Goal: Information Seeking & Learning: Learn about a topic

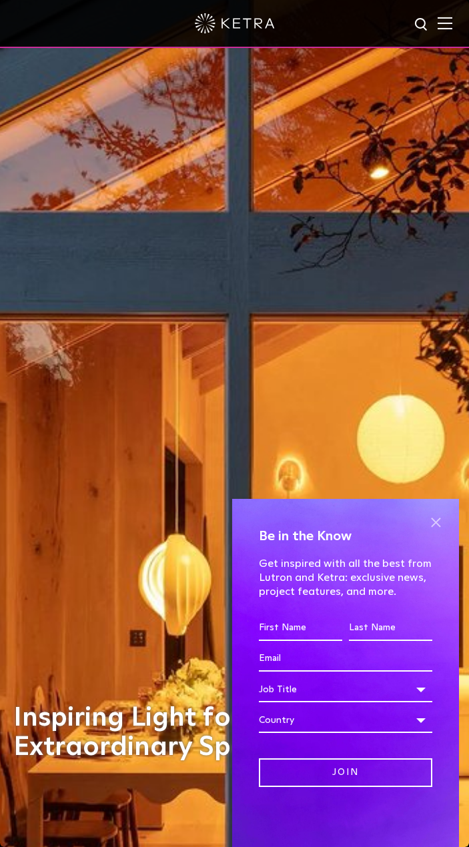
click at [431, 520] on span at bounding box center [436, 522] width 20 height 20
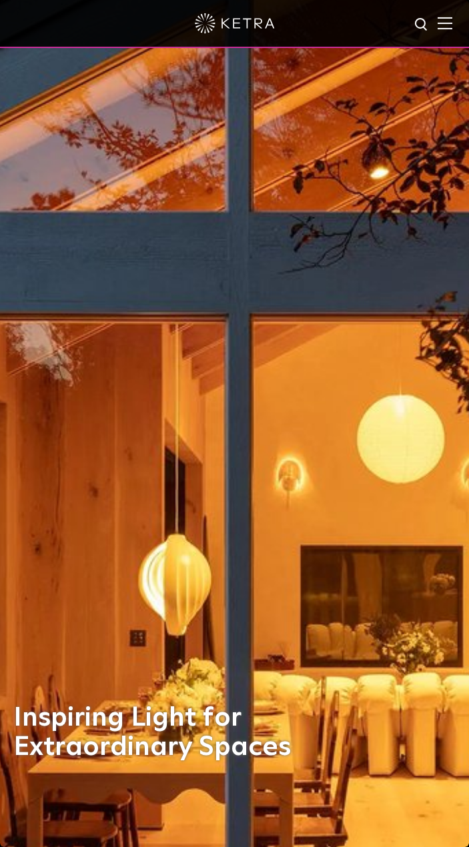
click at [452, 20] on img at bounding box center [445, 23] width 15 height 13
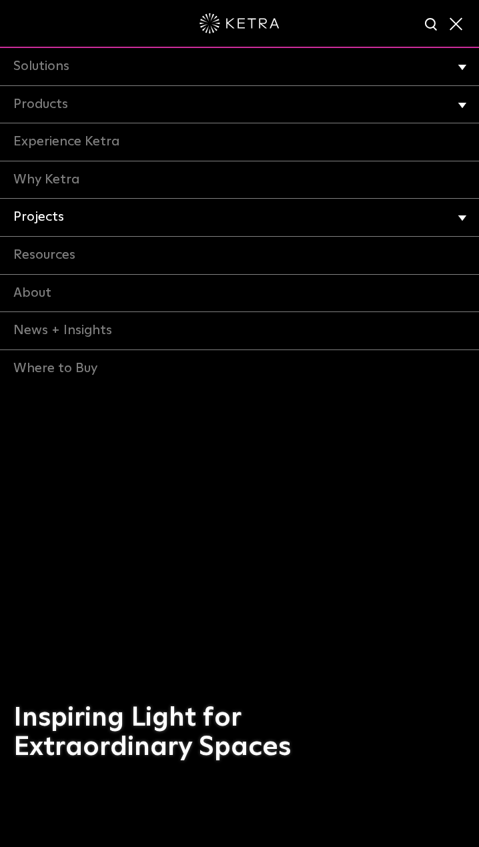
click at [47, 221] on link "Projects" at bounding box center [239, 218] width 479 height 38
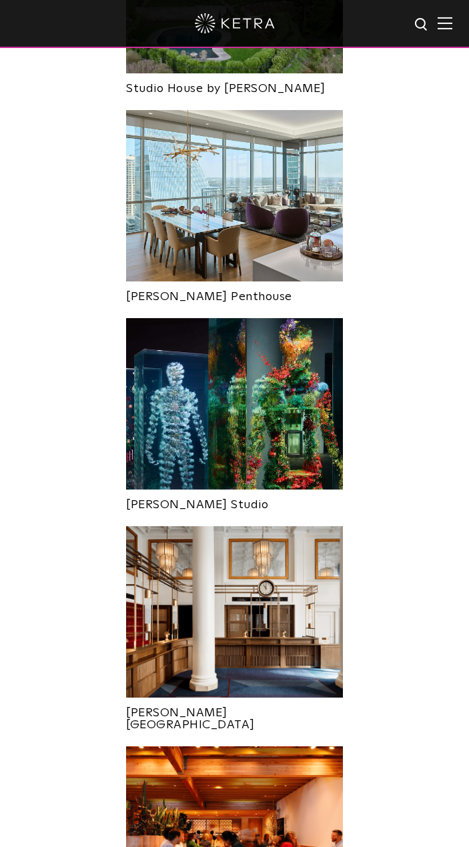
scroll to position [934, 0]
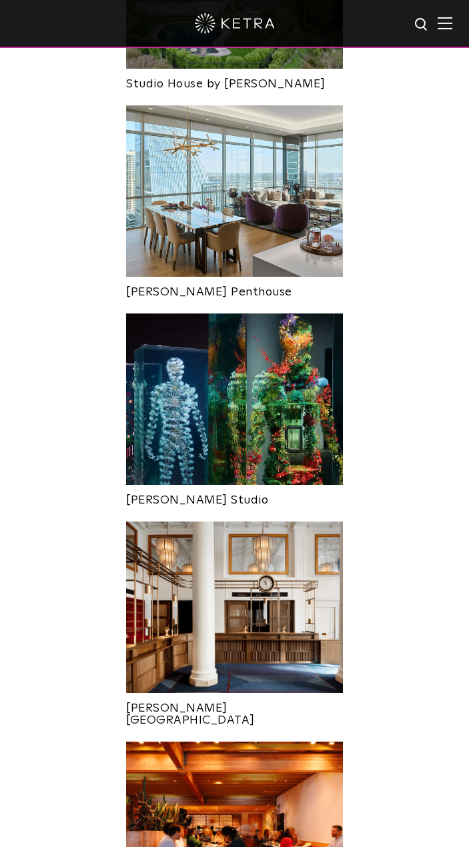
click at [278, 340] on img at bounding box center [234, 399] width 217 height 171
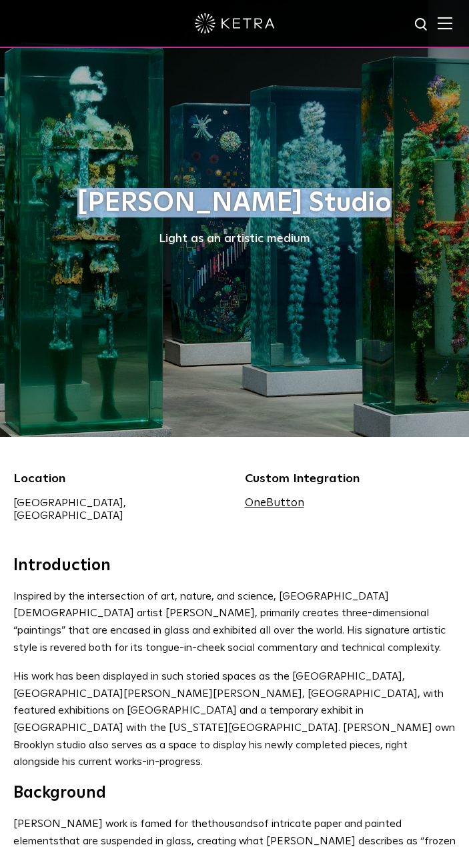
drag, startPoint x: 117, startPoint y: 201, endPoint x: 356, endPoint y: 202, distance: 238.9
click at [356, 202] on h1 "[PERSON_NAME] Studio" at bounding box center [234, 202] width 442 height 29
copy h1 "[PERSON_NAME] Studio"
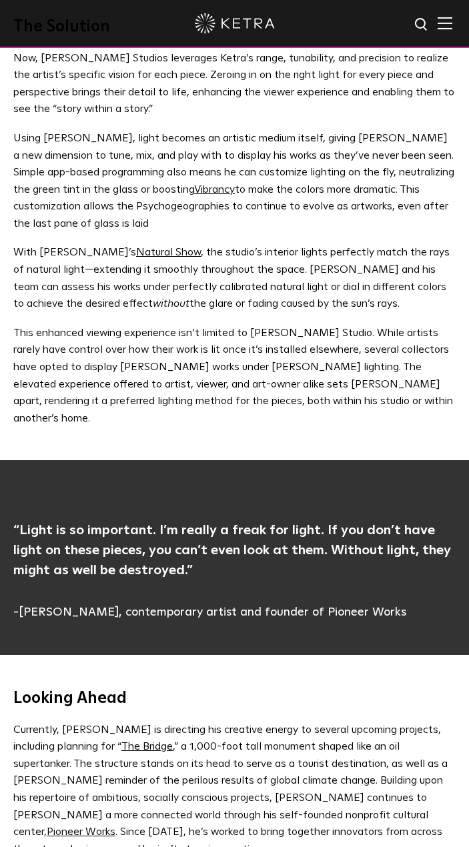
scroll to position [2135, 0]
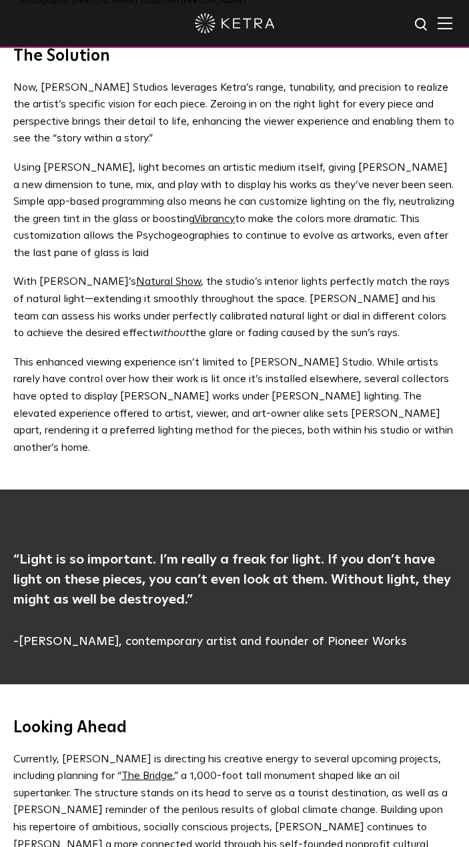
click at [186, 159] on p "Using Ketra, light becomes an artistic medium itself, giving Yellin a new dimen…" at bounding box center [234, 210] width 442 height 103
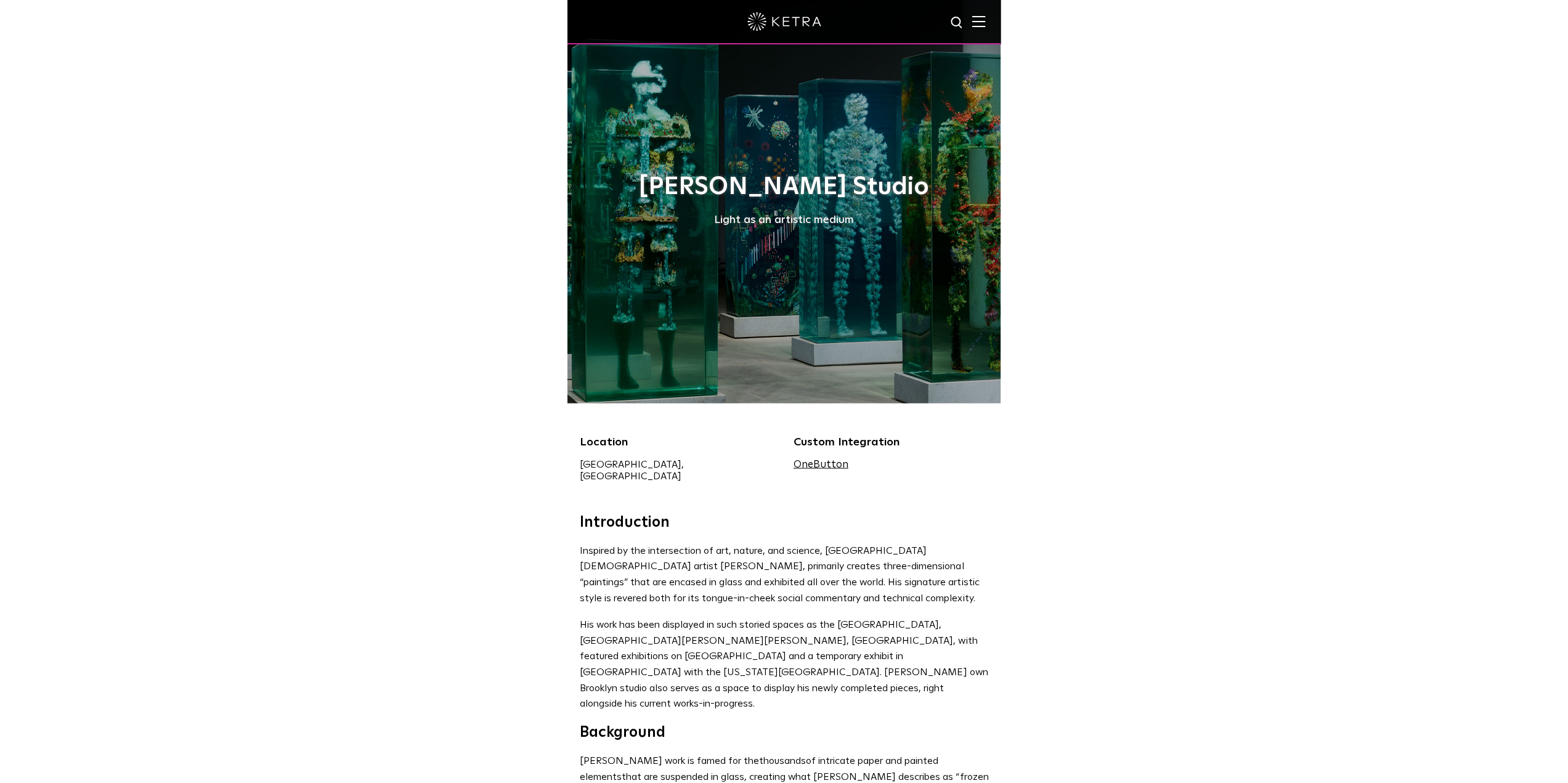
scroll to position [0, 0]
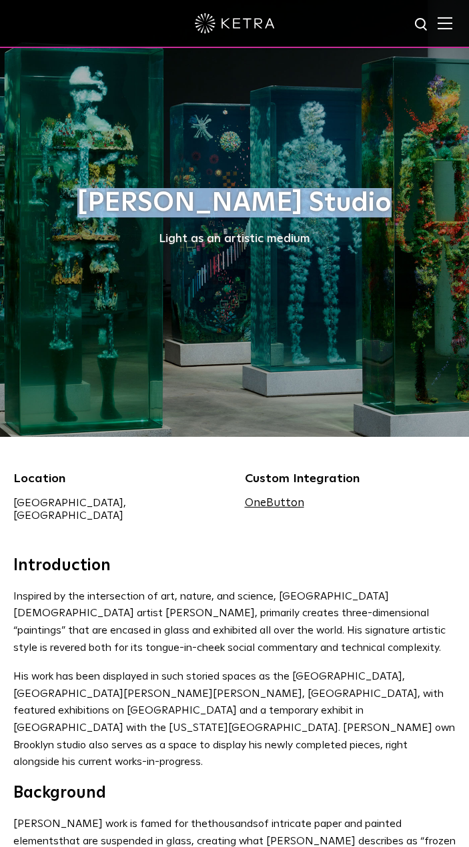
drag, startPoint x: 113, startPoint y: 202, endPoint x: 354, endPoint y: 194, distance: 241.1
click at [354, 194] on h1 "[PERSON_NAME] Studio" at bounding box center [234, 202] width 442 height 29
copy h1 "[PERSON_NAME] Studio"
